Goal: Transaction & Acquisition: Purchase product/service

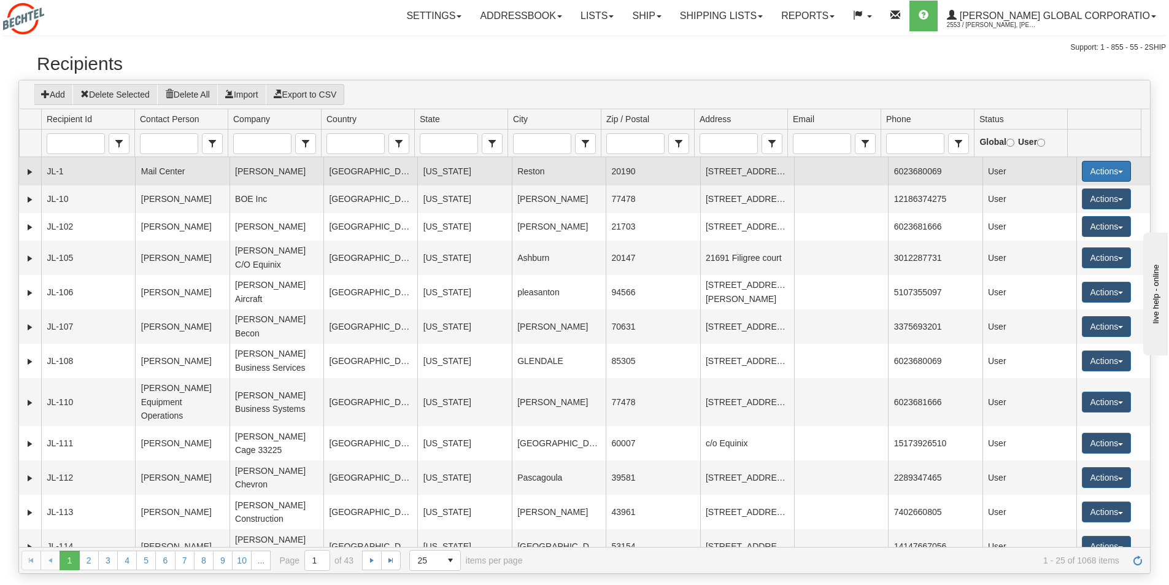
click at [1115, 172] on button "Actions" at bounding box center [1106, 171] width 49 height 21
click at [1055, 262] on link "Ship" at bounding box center [1082, 258] width 98 height 16
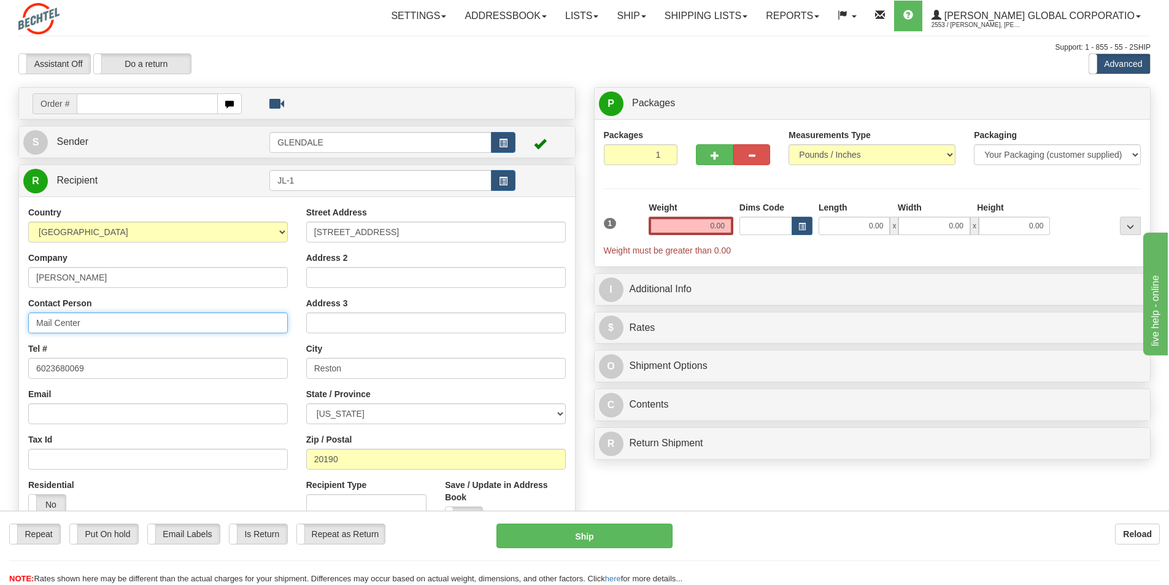
drag, startPoint x: 81, startPoint y: 325, endPoint x: 0, endPoint y: 331, distance: 81.3
click at [0, 331] on div "Toggle navigation Settings Shipping Preferences Fields Preferences New" at bounding box center [584, 346] width 1169 height 692
type input "Roger Ewald"
drag, startPoint x: 727, startPoint y: 220, endPoint x: 707, endPoint y: 223, distance: 19.9
click at [707, 223] on input "0.00" at bounding box center [691, 226] width 85 height 18
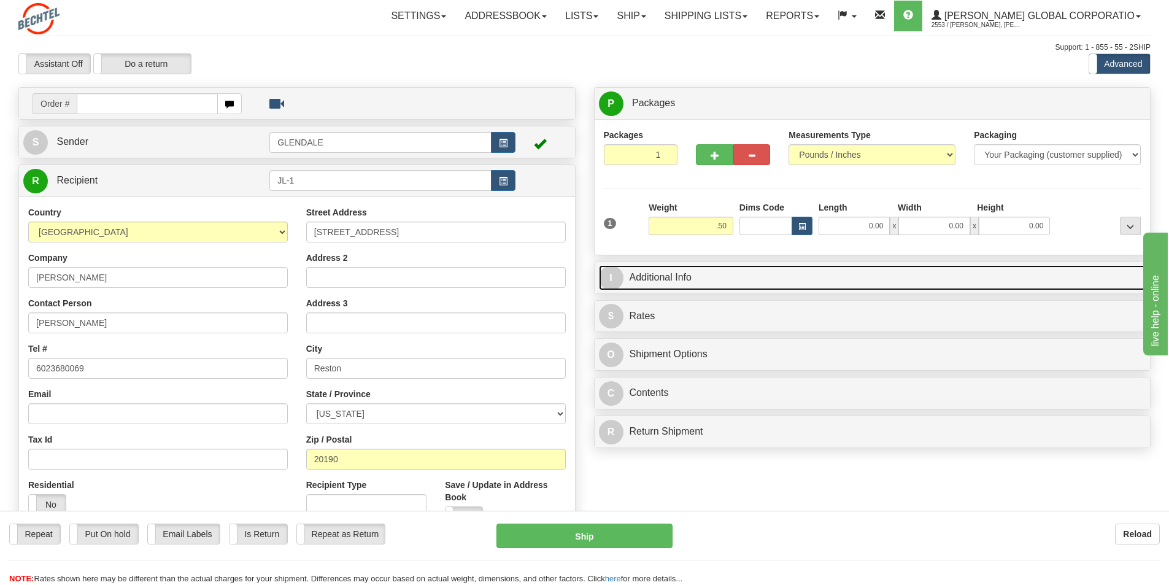
type input "0.50"
click at [670, 277] on link "I Additional Info" at bounding box center [873, 277] width 548 height 25
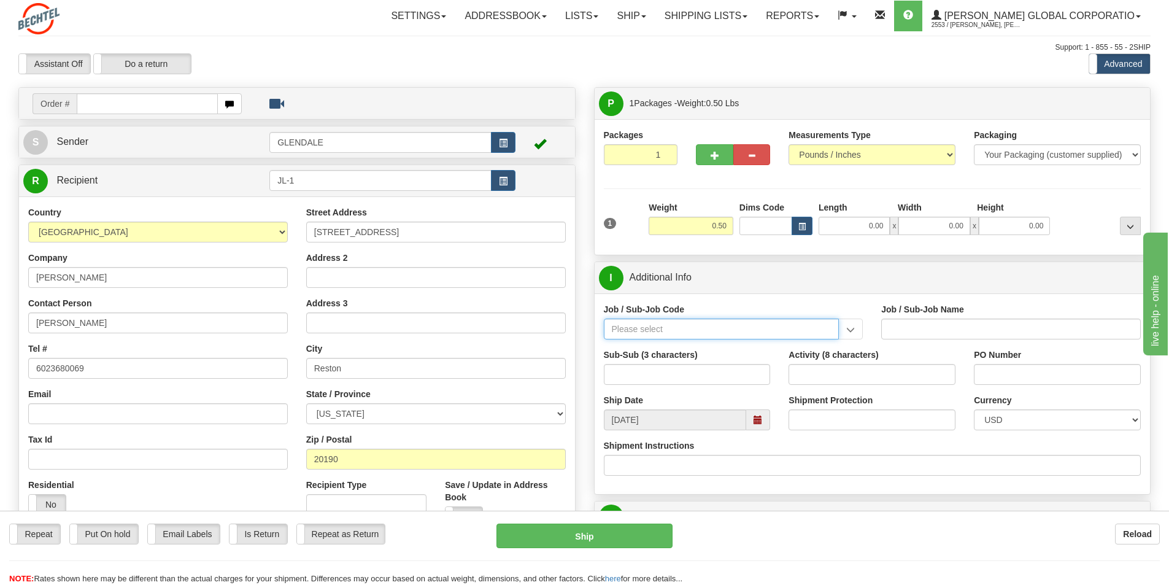
click at [627, 336] on input "Job / Sub-Job Code" at bounding box center [722, 329] width 236 height 21
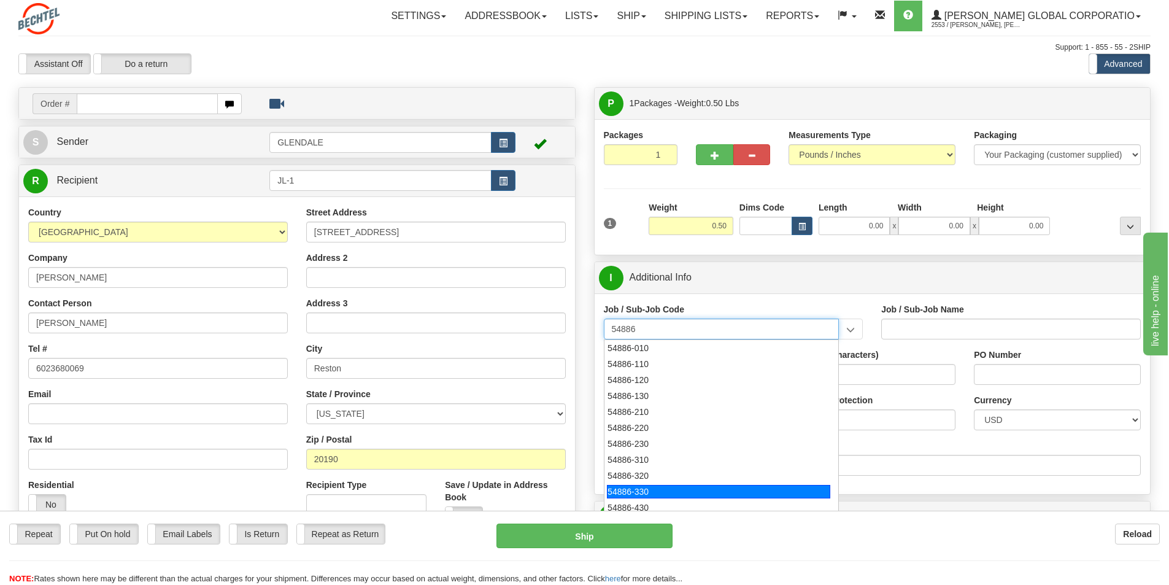
click at [640, 492] on div "54886-330" at bounding box center [718, 492] width 223 height 14
type input "54886-330"
type input "GLENDALE FACILITY - TIER 3 - MAIL DISTRIBUTION SER"
type input "54886-330"
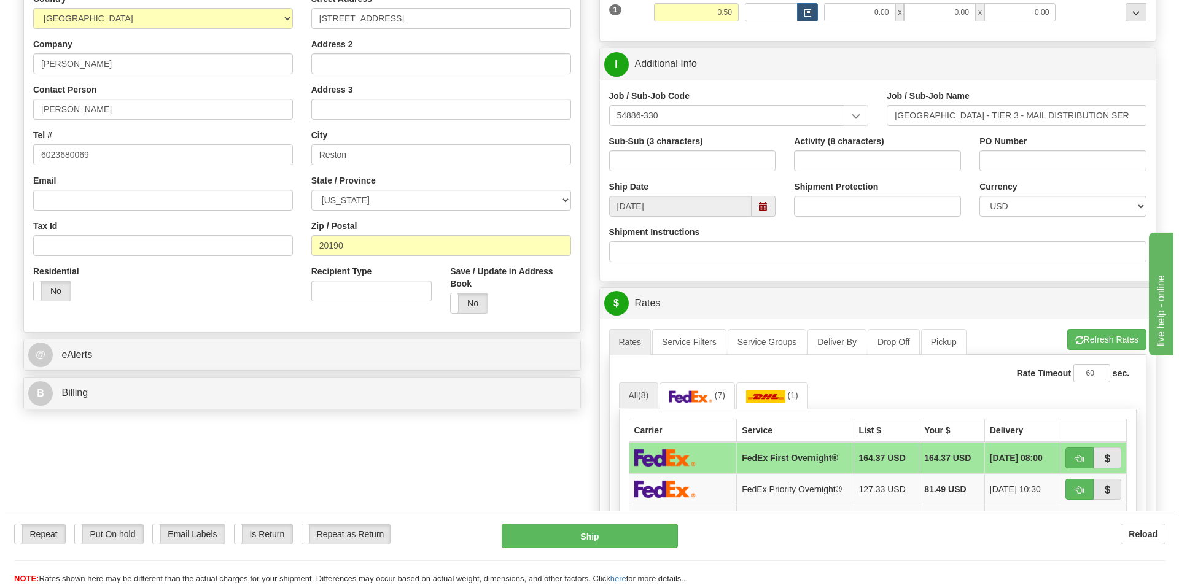
scroll to position [368, 0]
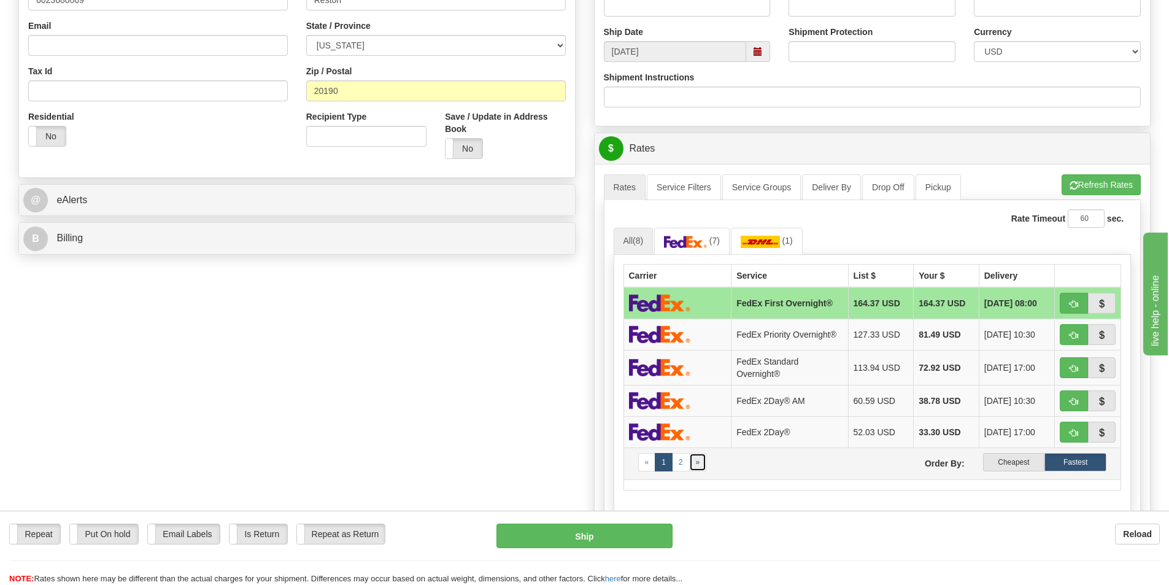
click at [696, 463] on span "»" at bounding box center [698, 462] width 4 height 9
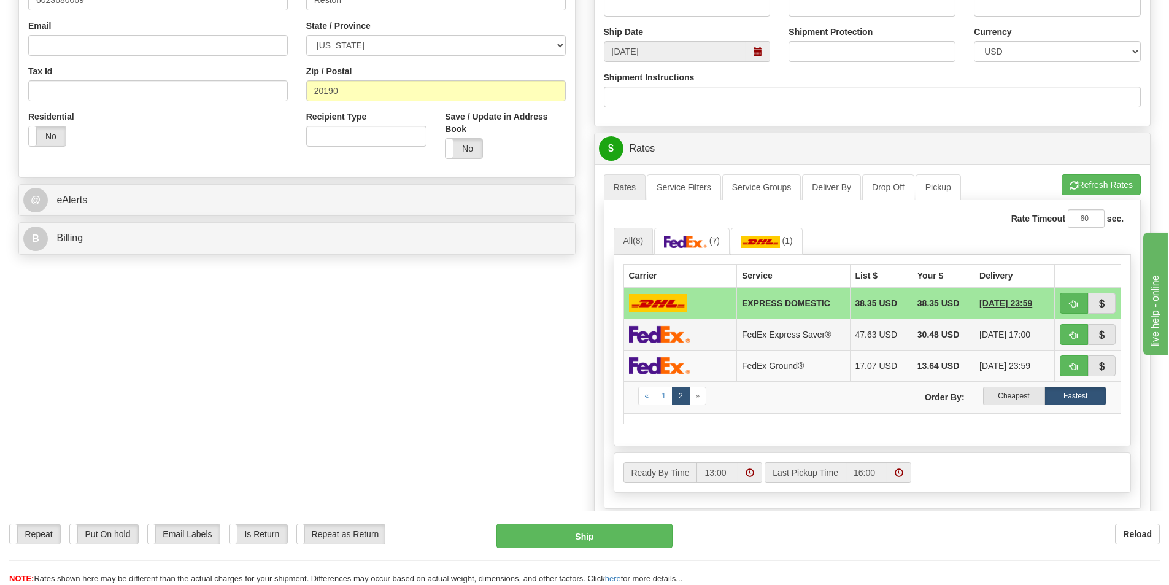
click at [637, 335] on img at bounding box center [659, 334] width 61 height 18
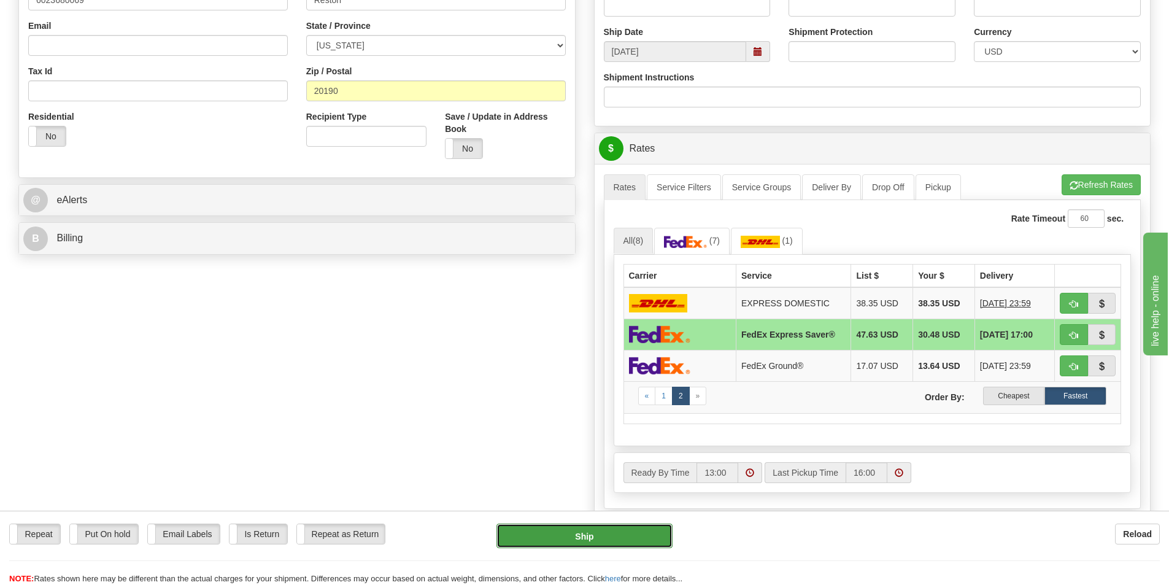
click at [588, 537] on button "Ship" at bounding box center [585, 536] width 176 height 25
type input "20"
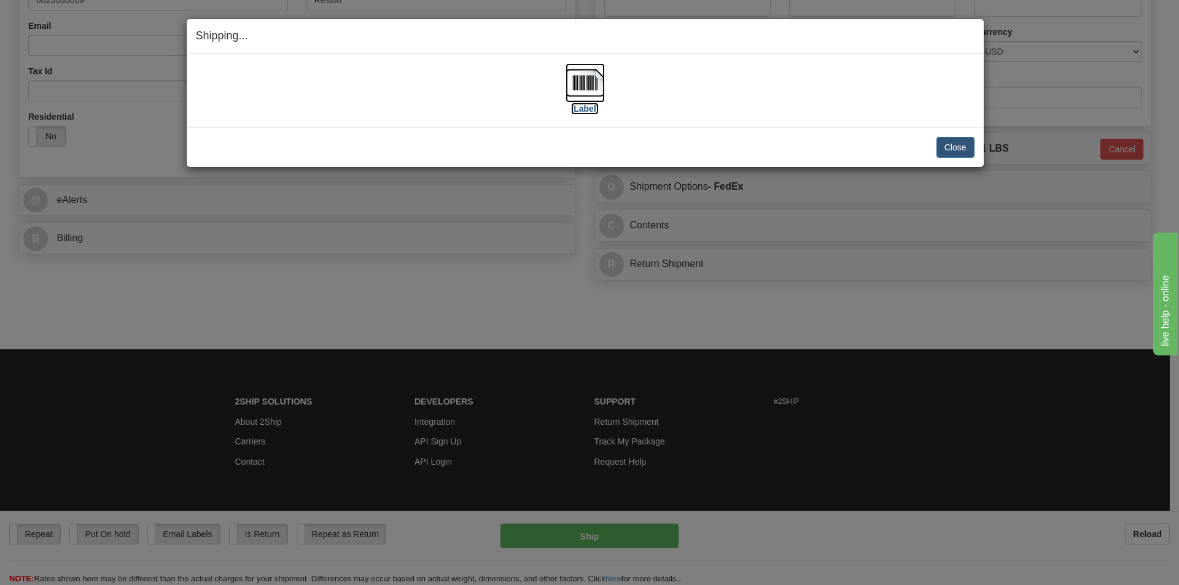
click at [578, 82] on img at bounding box center [584, 82] width 39 height 39
